Goal: Task Accomplishment & Management: Manage account settings

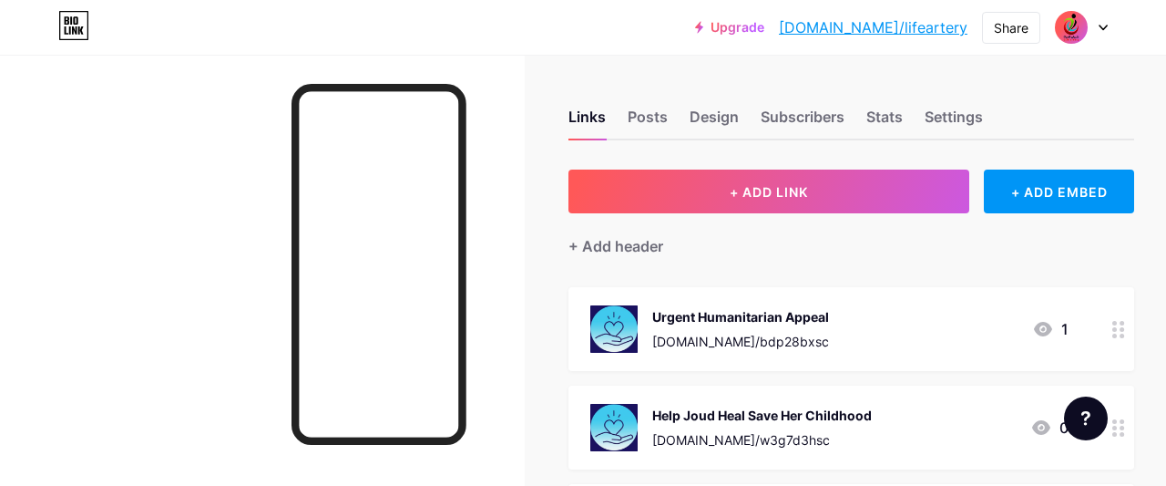
click at [1105, 32] on div at bounding box center [1081, 27] width 53 height 33
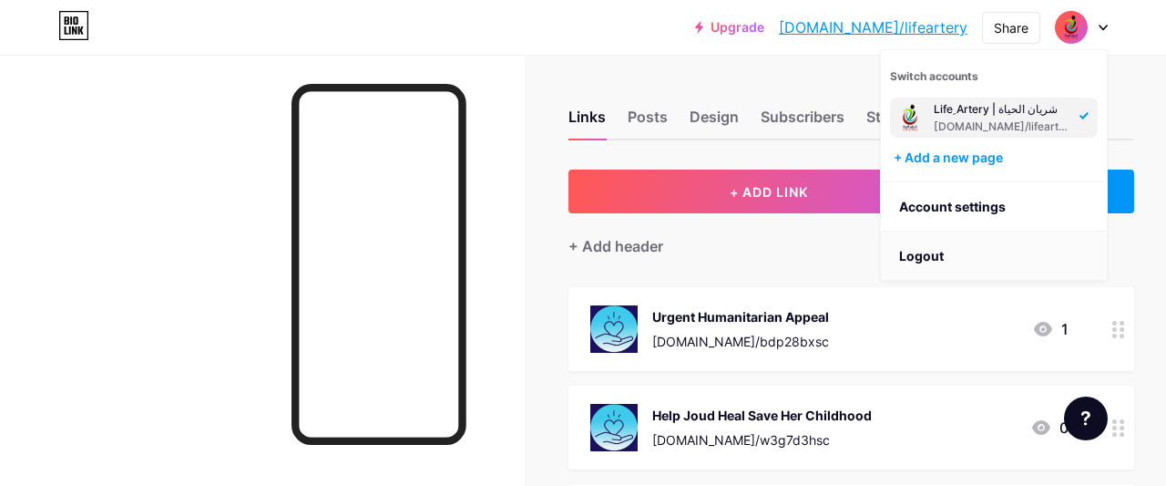
click at [934, 250] on li "Logout" at bounding box center [994, 255] width 226 height 49
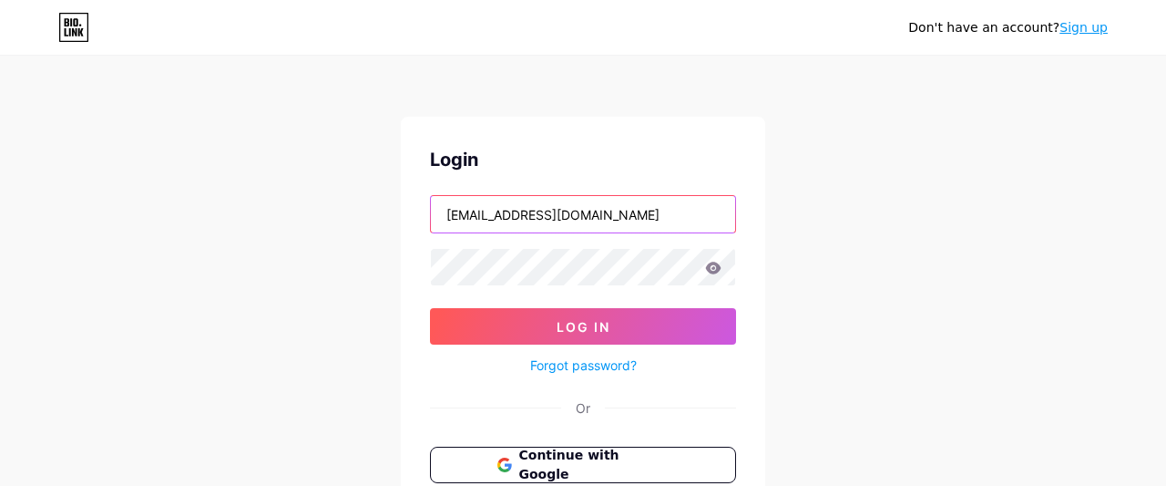
click at [597, 223] on input "[EMAIL_ADDRESS][DOMAIN_NAME]" at bounding box center [583, 214] width 304 height 36
click at [591, 221] on input "text" at bounding box center [583, 214] width 304 height 36
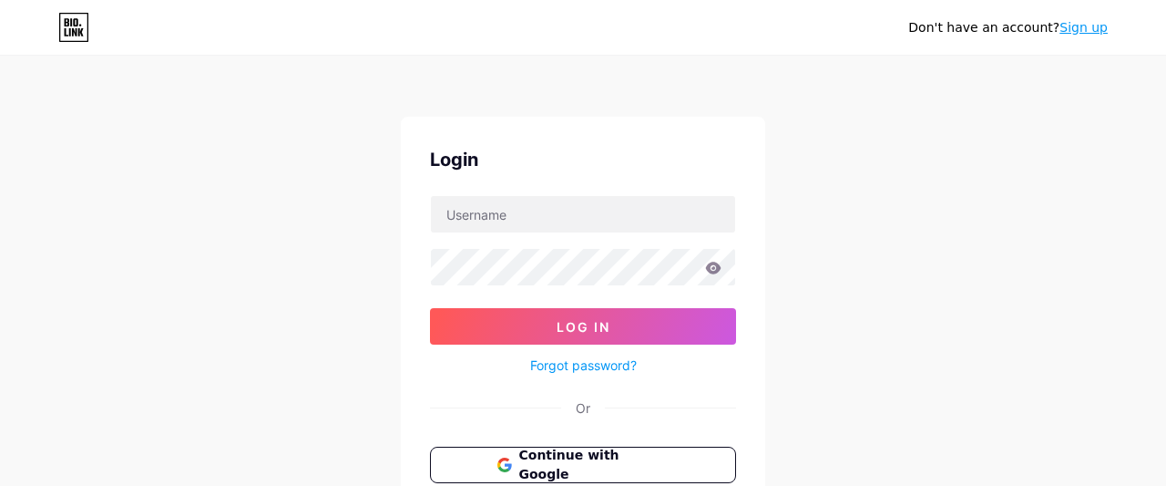
click at [868, 220] on div "Don't have an account? Sign up Login Log In Forgot password? Or Continue with G…" at bounding box center [583, 336] width 1166 height 672
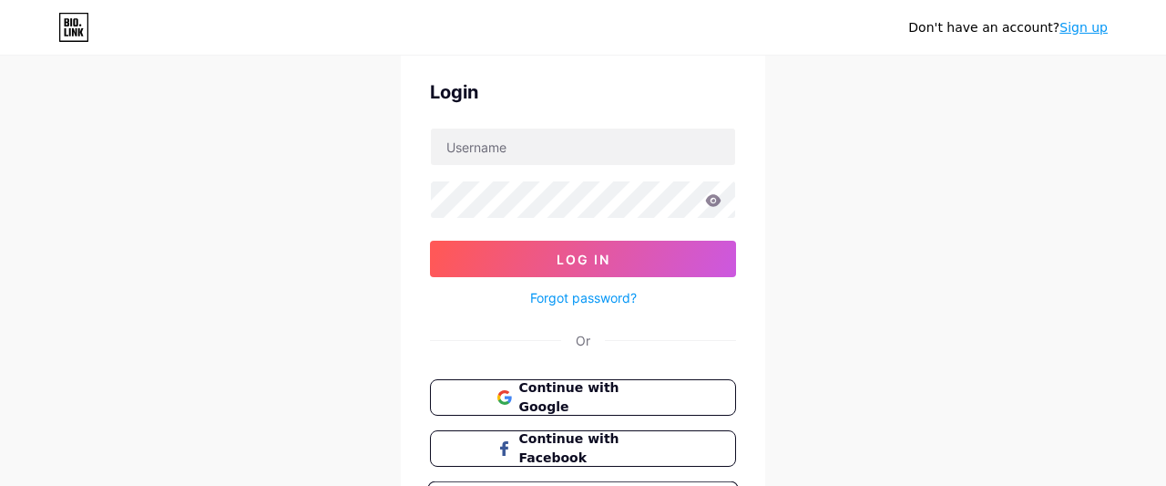
scroll to position [183, 0]
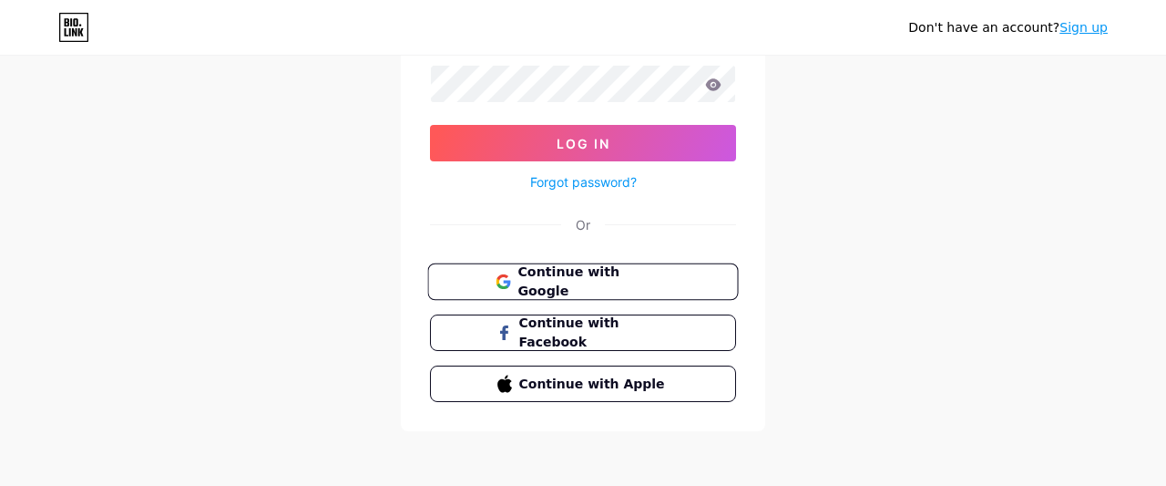
click at [606, 279] on span "Continue with Google" at bounding box center [593, 281] width 152 height 39
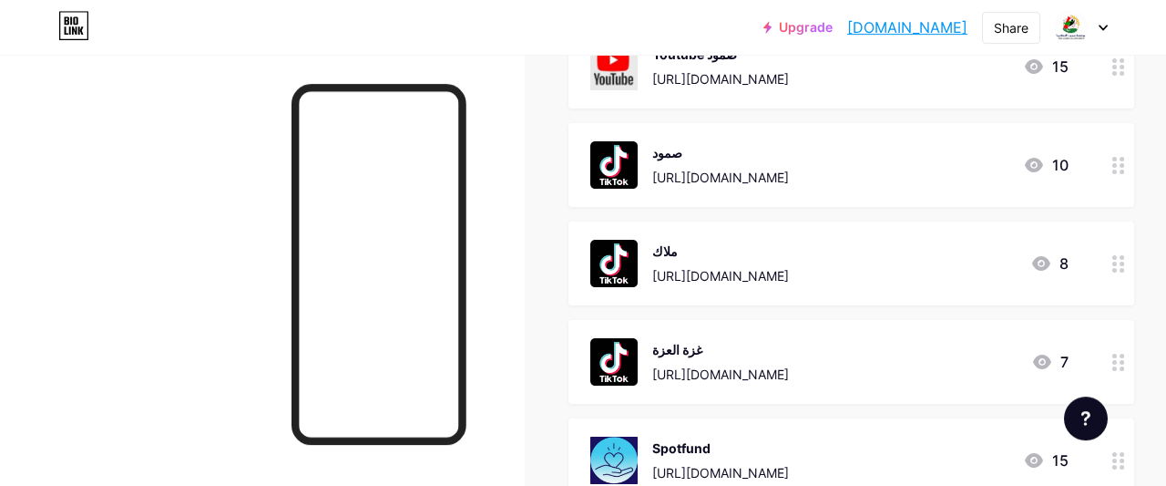
scroll to position [758, 0]
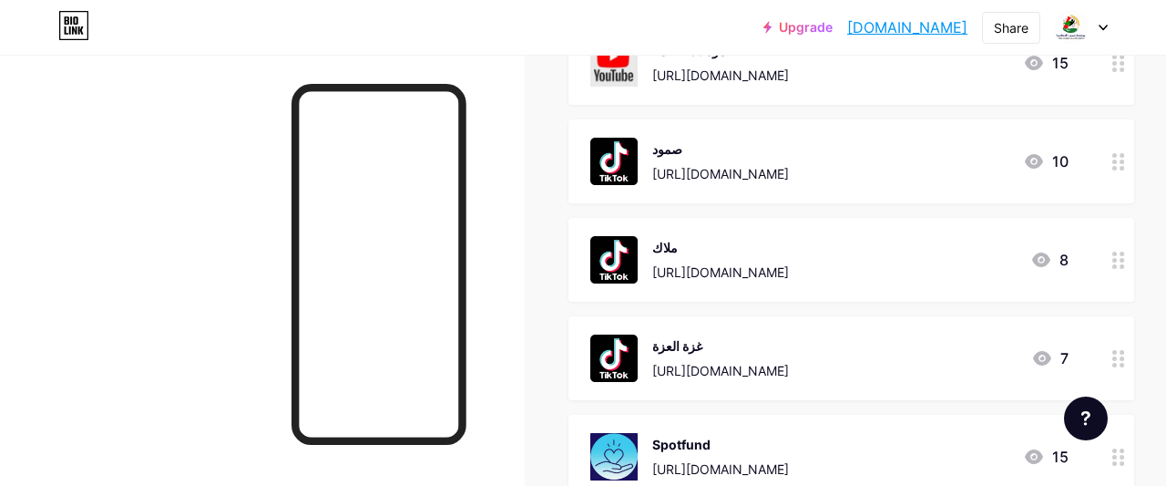
click at [934, 252] on div "ملاك [URL][DOMAIN_NAME] 8" at bounding box center [829, 259] width 478 height 47
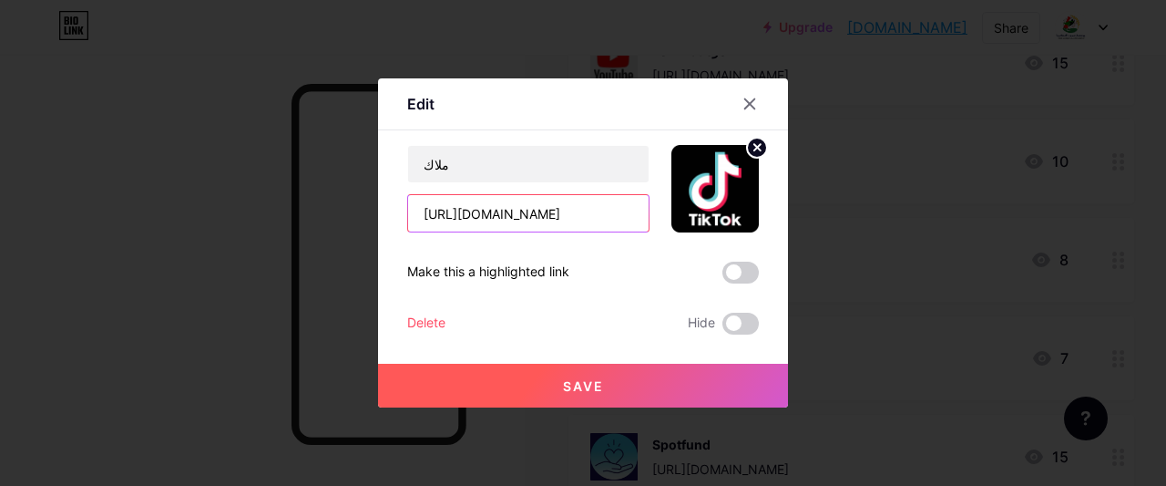
click at [489, 214] on input "[URL][DOMAIN_NAME]" at bounding box center [528, 213] width 240 height 36
paste input "life_artery_team"
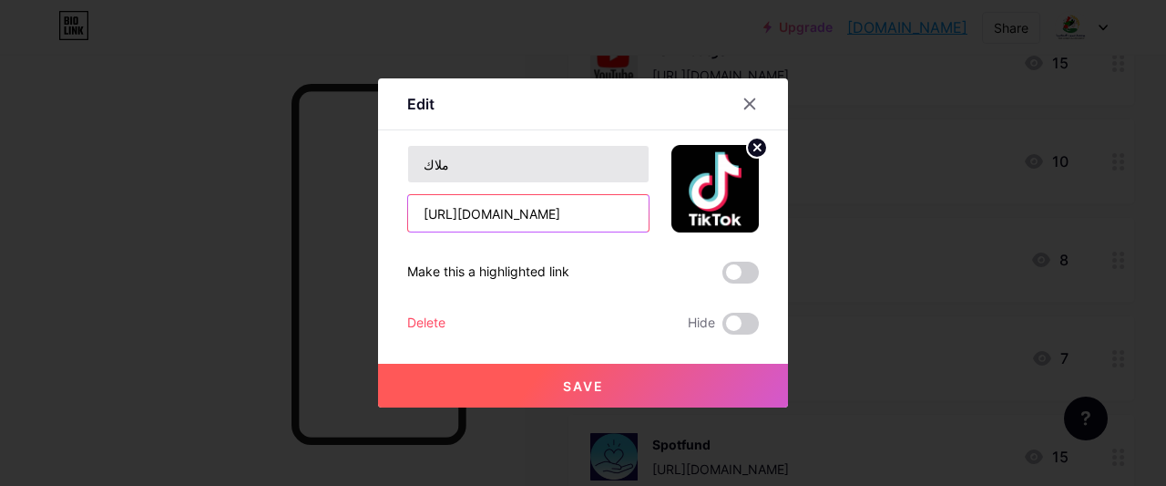
type input "[URL][DOMAIN_NAME]"
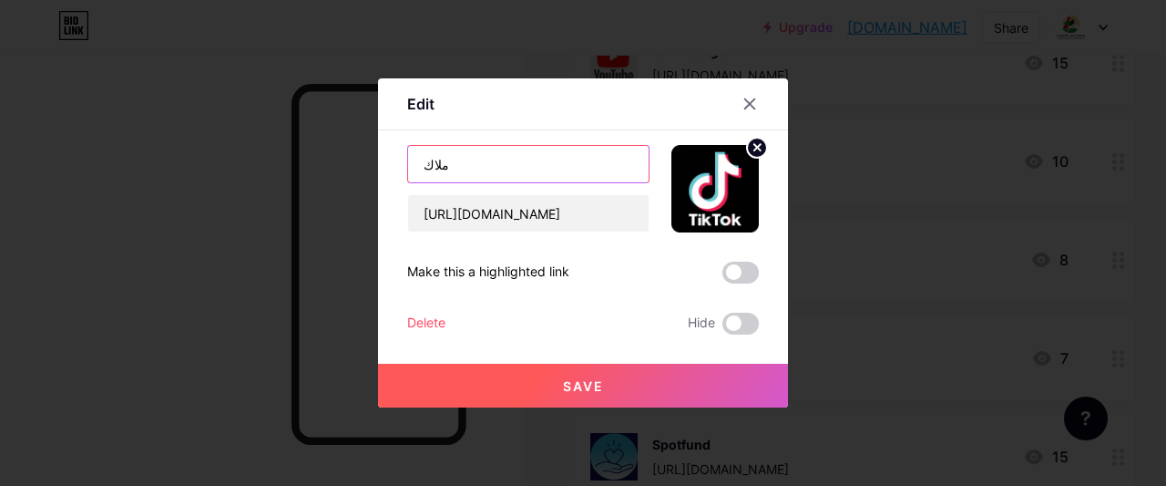
drag, startPoint x: 492, startPoint y: 158, endPoint x: 318, endPoint y: 159, distance: 174.0
click at [408, 159] on input "ملاك" at bounding box center [528, 164] width 240 height 36
type input "شريان الحياة"
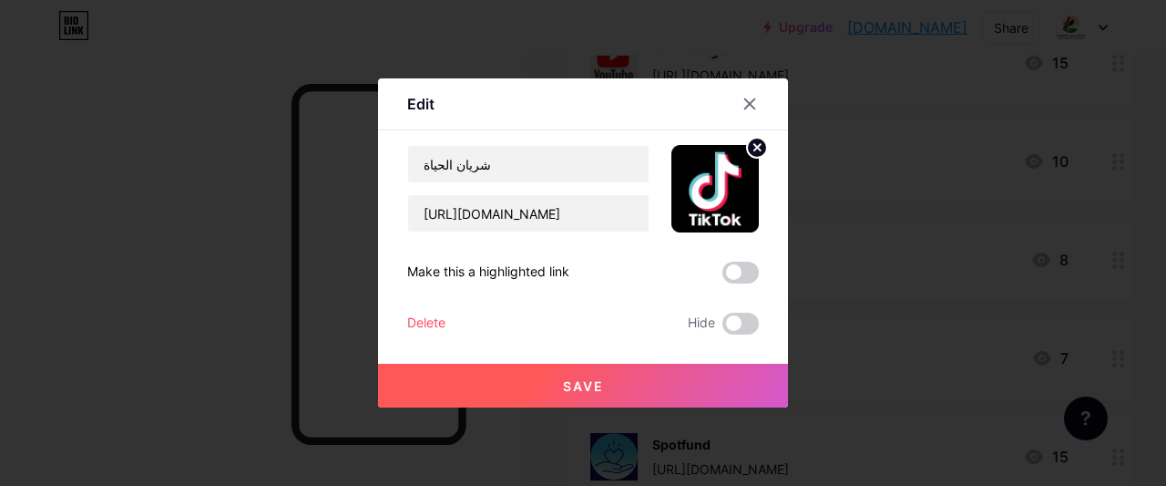
click at [608, 398] on button "Save" at bounding box center [583, 385] width 410 height 44
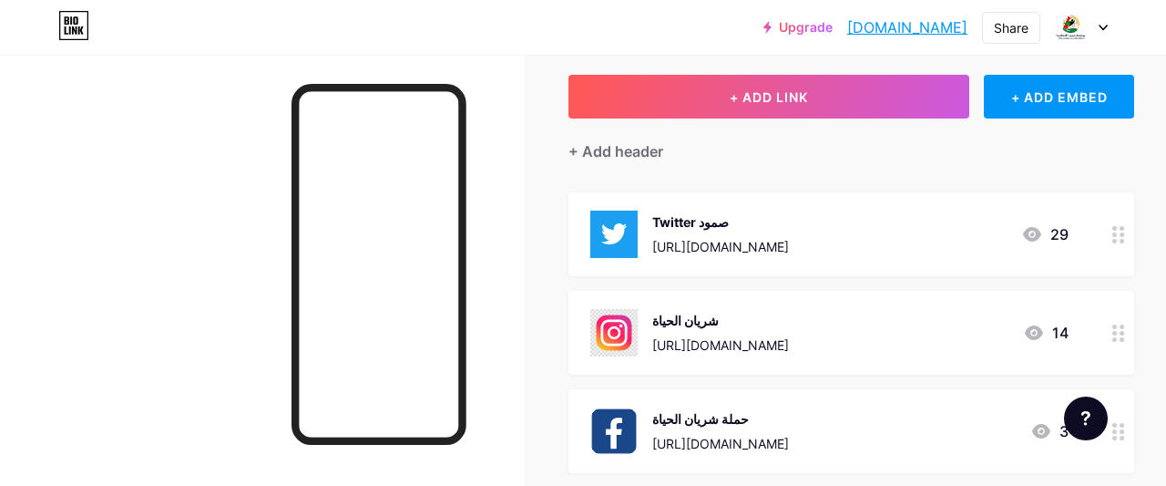
scroll to position [379, 0]
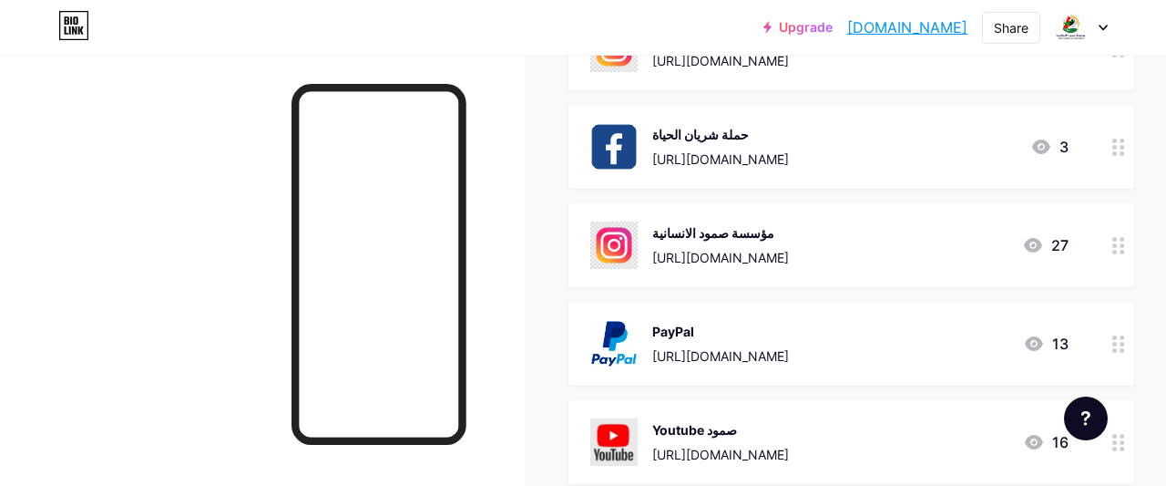
click at [1120, 345] on icon at bounding box center [1118, 343] width 13 height 17
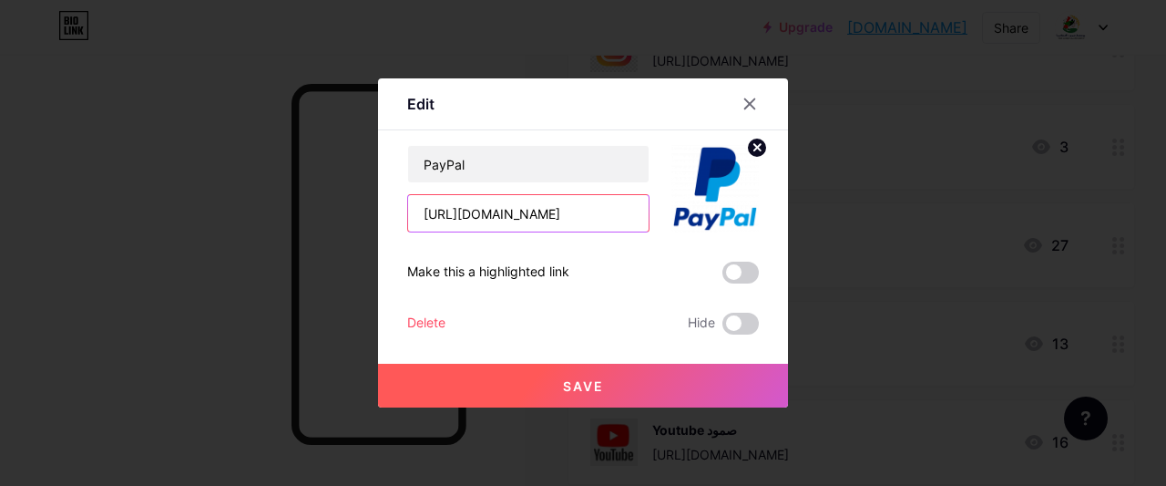
click at [509, 210] on input "[URL][DOMAIN_NAME]" at bounding box center [528, 213] width 240 height 36
paste input "[DOMAIN_NAME][URL][DOMAIN_NAME]"
type input "[URL][DOMAIN_NAME][DOMAIN_NAME]"
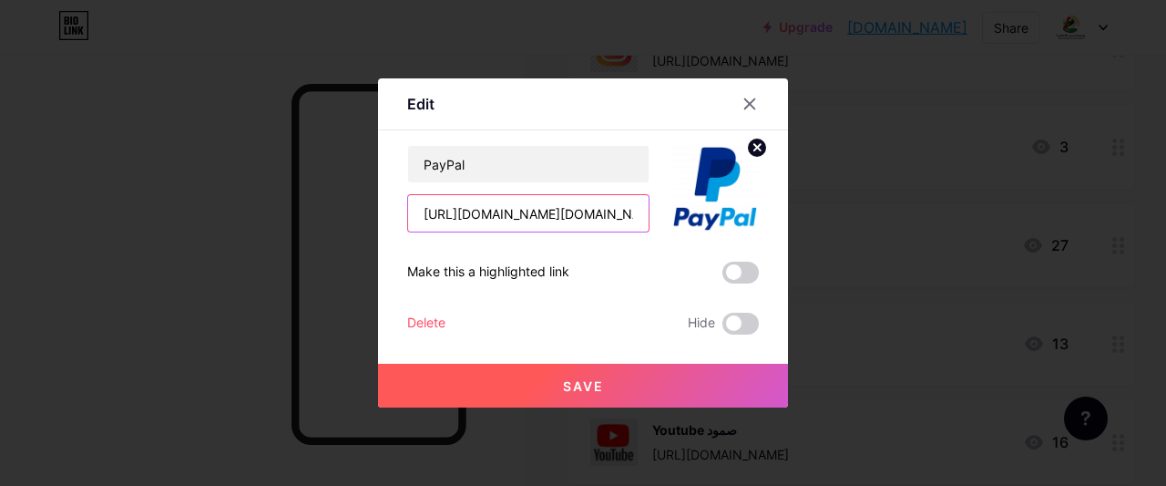
scroll to position [0, 2206]
click at [504, 216] on input "[URL][DOMAIN_NAME][DOMAIN_NAME]" at bounding box center [528, 213] width 240 height 36
click at [551, 216] on input "[URL][DOMAIN_NAME][DOMAIN_NAME]" at bounding box center [528, 213] width 240 height 36
click at [551, 221] on input "[URL][DOMAIN_NAME][DOMAIN_NAME]" at bounding box center [528, 213] width 240 height 36
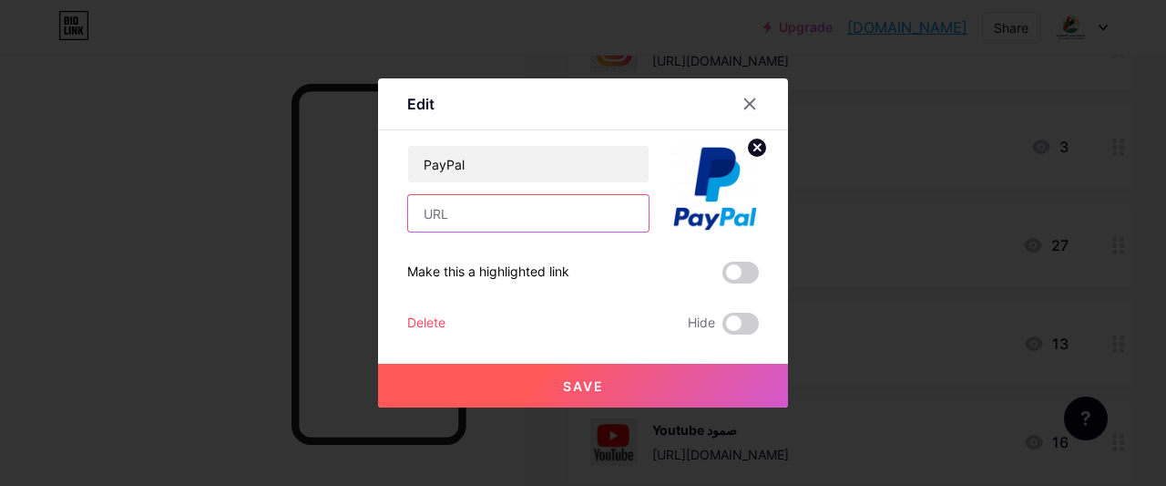
scroll to position [0, 0]
paste input "[URL][DOMAIN_NAME]"
drag, startPoint x: 522, startPoint y: 216, endPoint x: 896, endPoint y: 271, distance: 378.4
click at [649, 231] on input "[URL][DOMAIN_NAME]" at bounding box center [528, 213] width 240 height 36
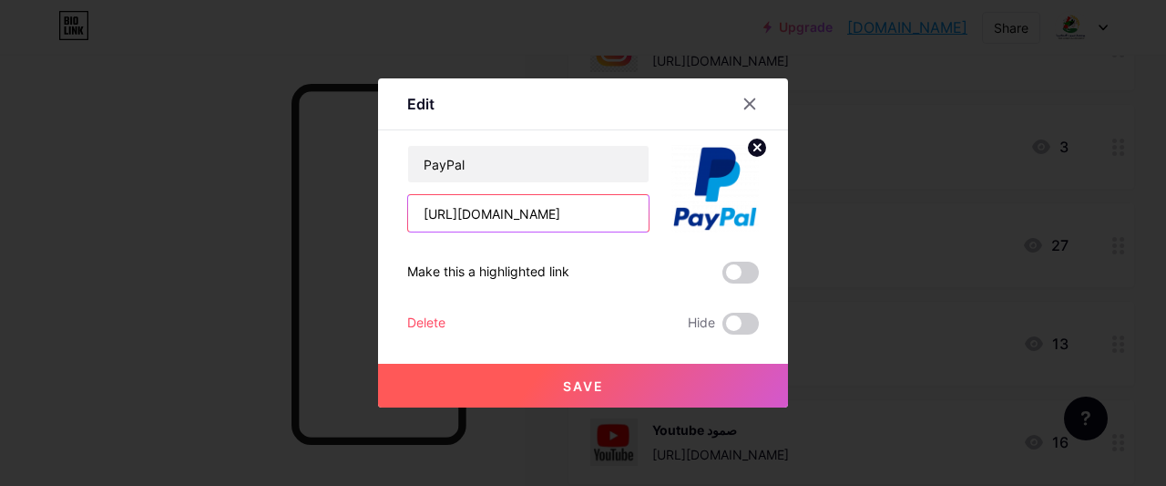
type input "[URL][DOMAIN_NAME]"
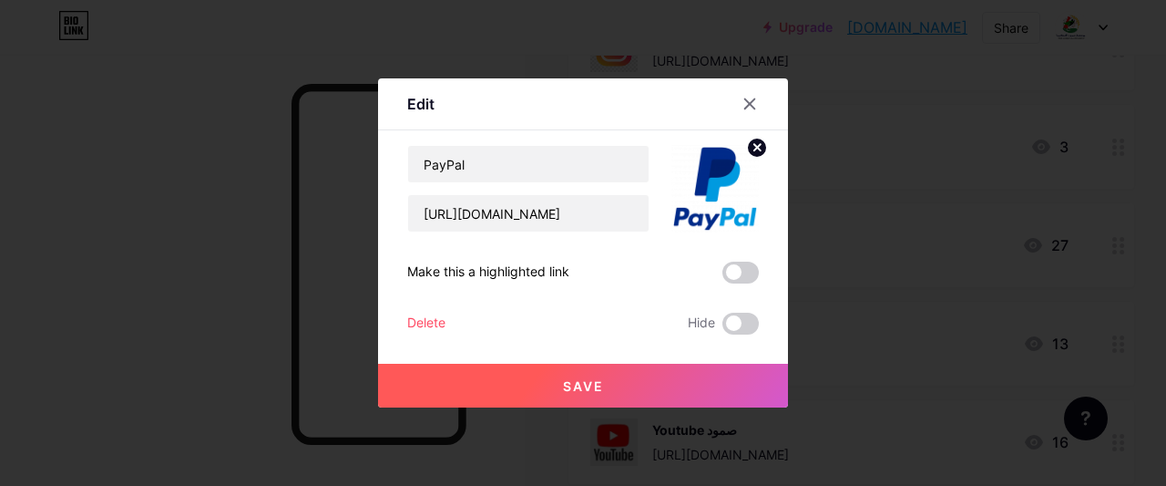
click at [589, 384] on span "Save" at bounding box center [583, 385] width 41 height 15
